Goal: Task Accomplishment & Management: Use online tool/utility

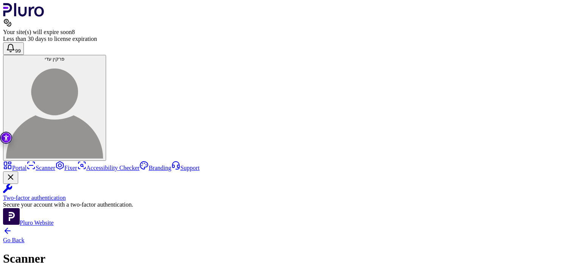
scroll to position [11, 0]
click at [55, 165] on link "Scanner" at bounding box center [41, 168] width 29 height 6
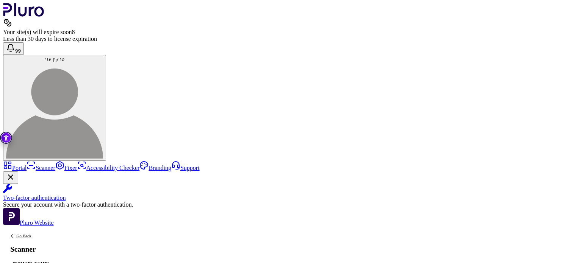
copy div "URL: [URL][DOMAIN_NAME]"
